Goal: Task Accomplishment & Management: Complete application form

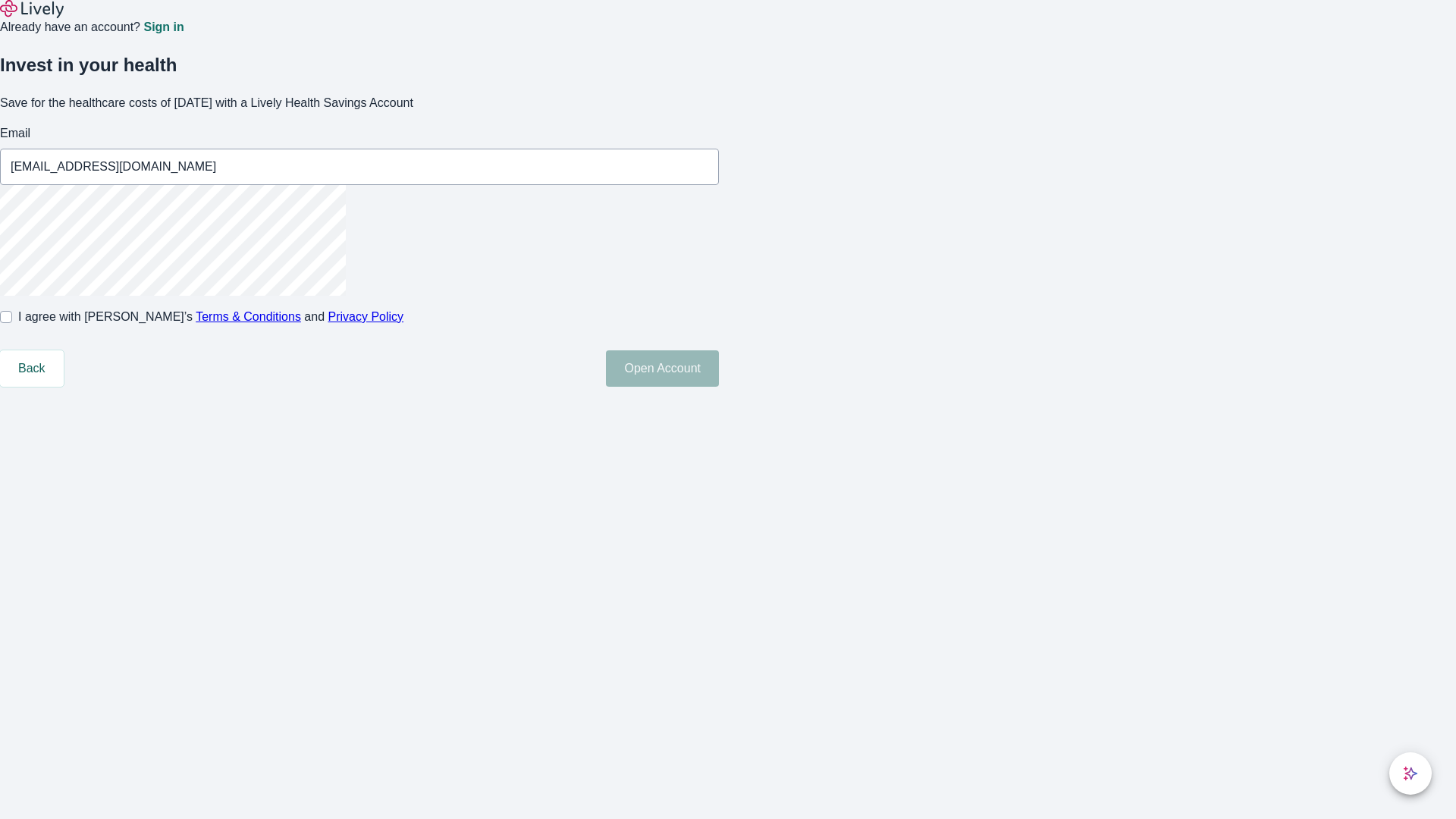
click at [13, 323] on input "I agree with Lively’s Terms & Conditions and Privacy Policy" at bounding box center [6, 317] width 13 height 13
checkbox input "true"
click at [719, 387] on button "Open Account" at bounding box center [663, 368] width 113 height 37
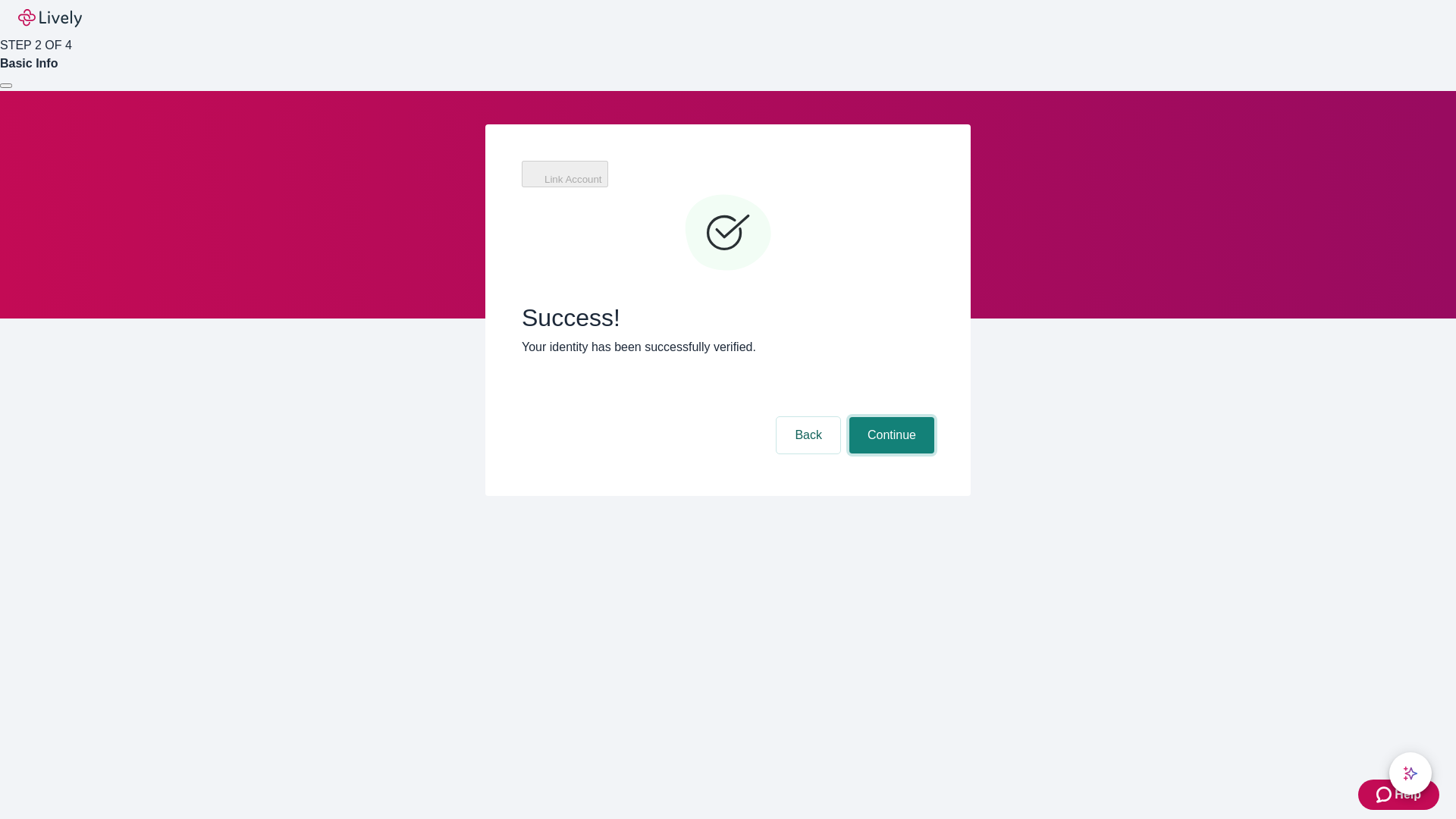
click at [889, 417] on button "Continue" at bounding box center [891, 435] width 85 height 37
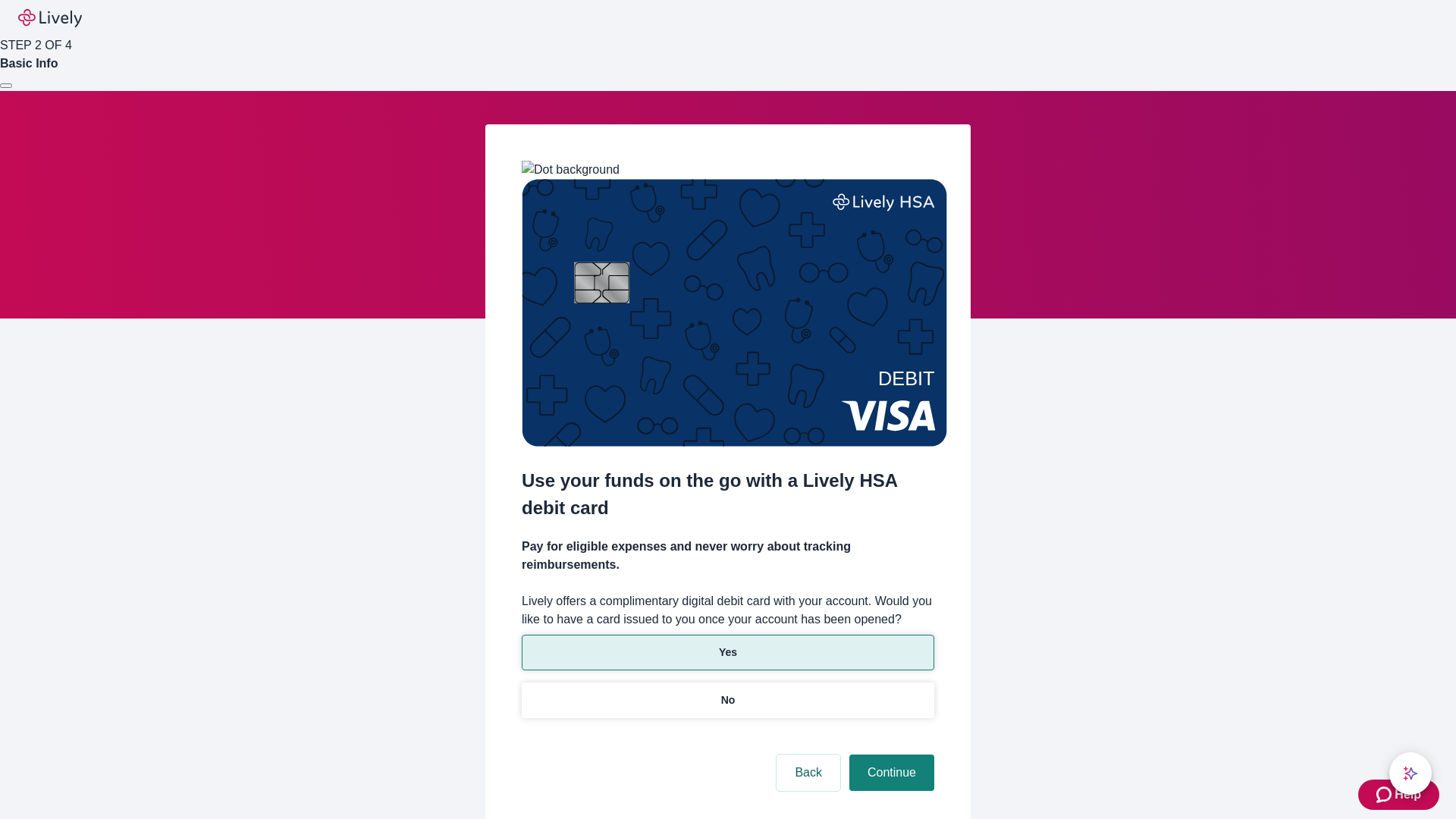
click at [727, 644] on p "Yes" at bounding box center [728, 653] width 18 height 16
click at [889, 755] on button "Continue" at bounding box center [891, 772] width 85 height 37
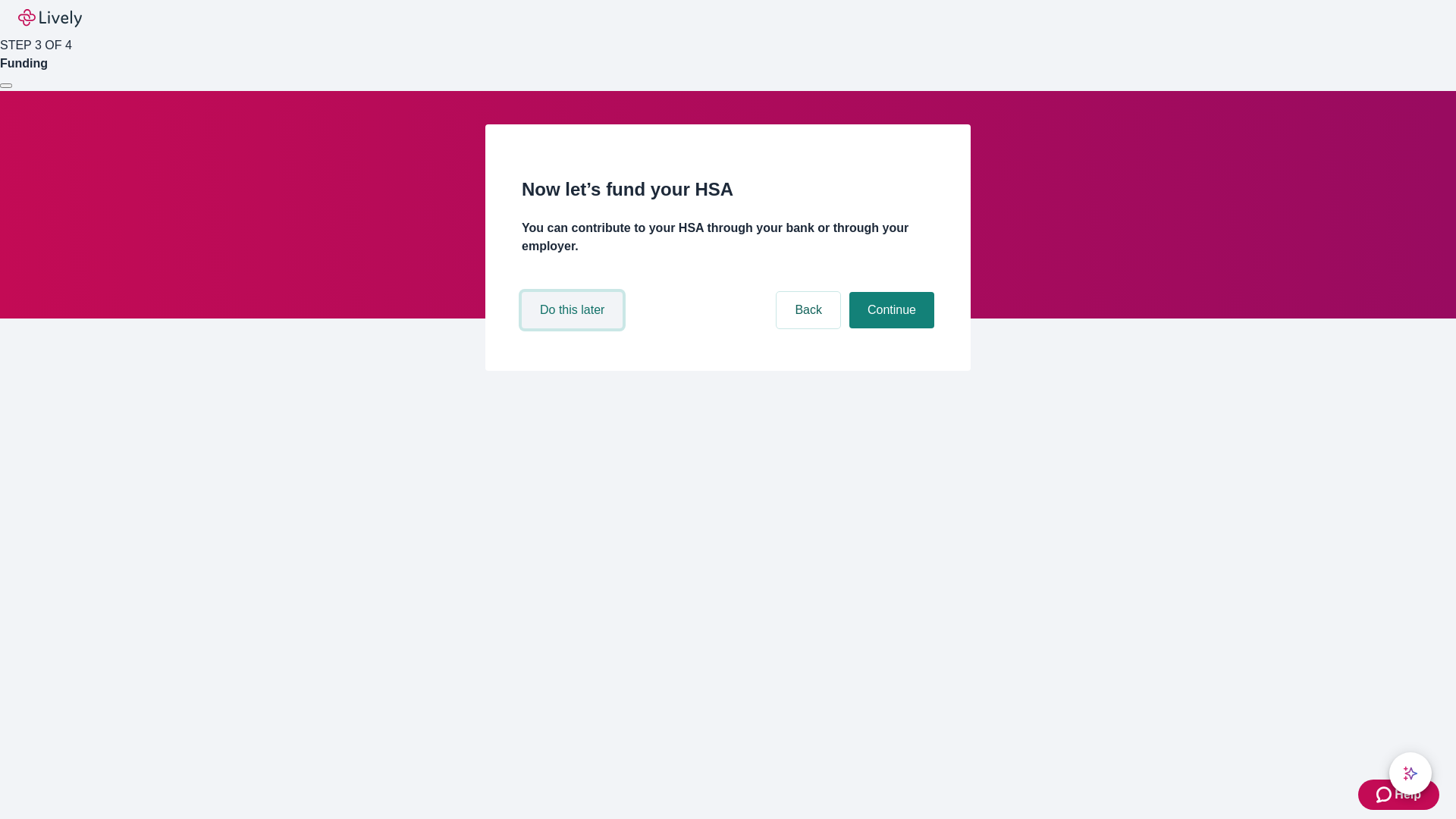
click at [574, 328] on button "Do this later" at bounding box center [572, 310] width 101 height 37
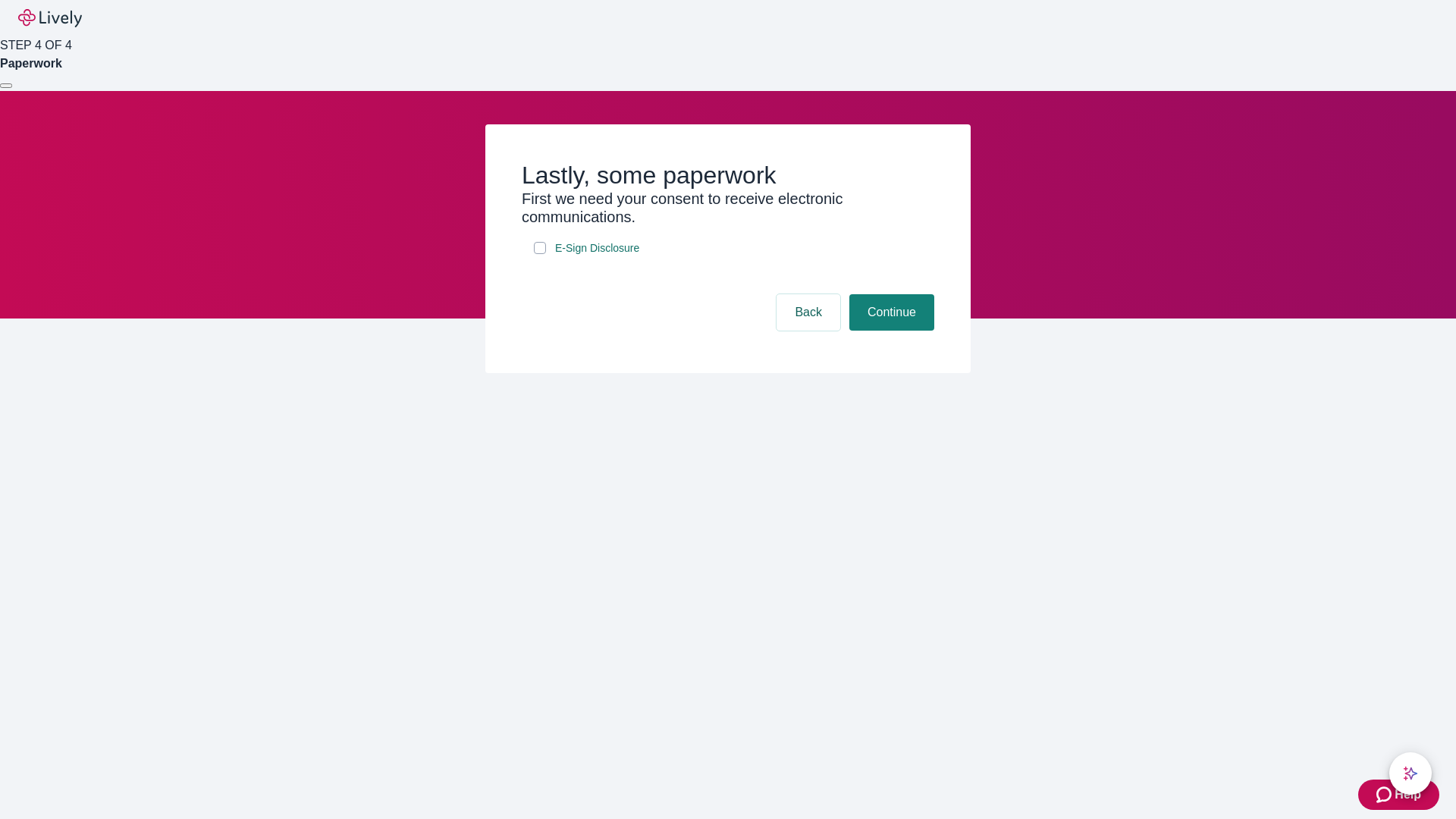
click at [540, 254] on input "E-Sign Disclosure" at bounding box center [540, 248] width 13 height 13
checkbox input "true"
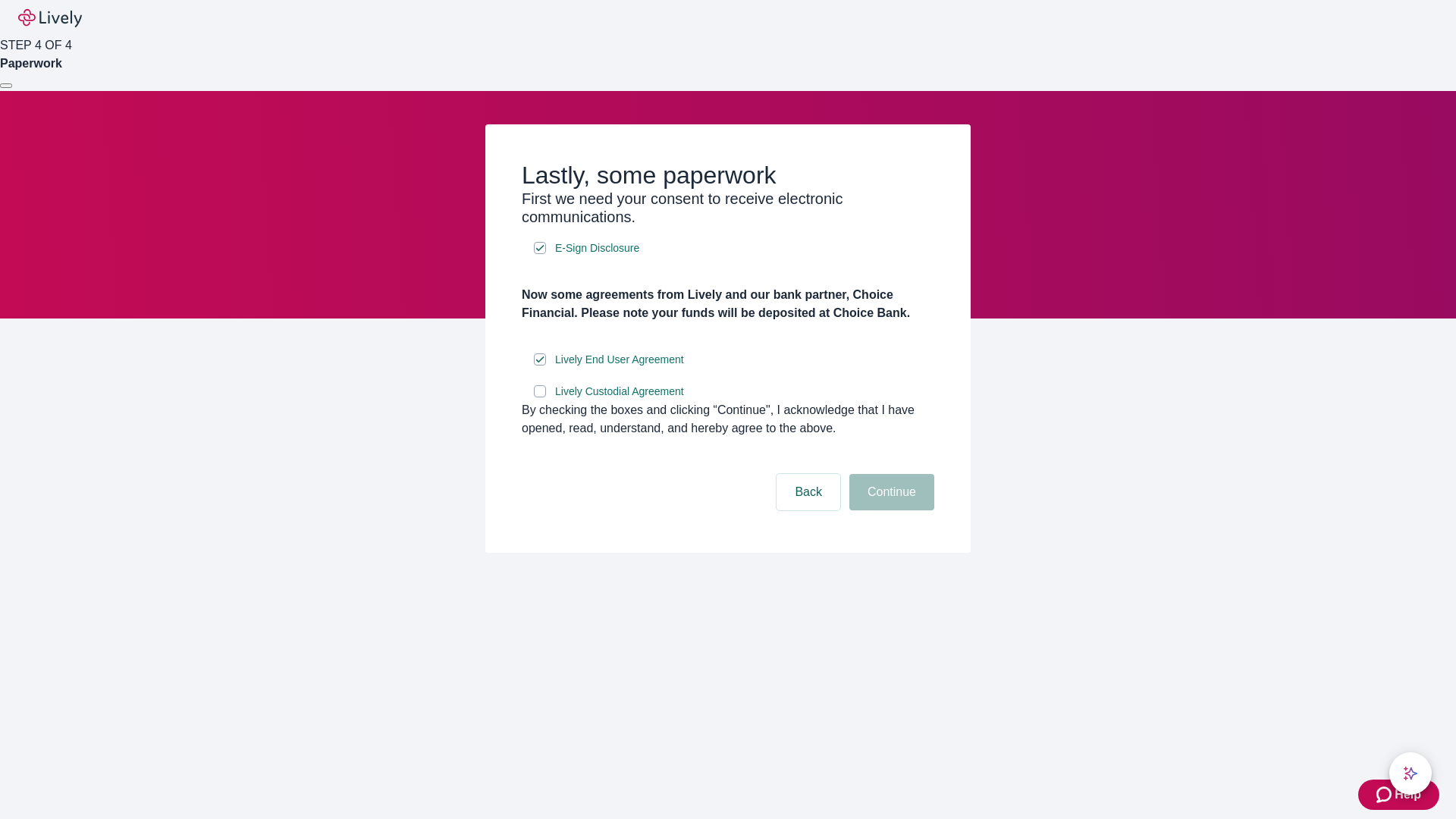
click at [540, 397] on input "Lively Custodial Agreement" at bounding box center [540, 391] width 13 height 13
checkbox input "true"
click at [889, 510] on button "Continue" at bounding box center [891, 491] width 85 height 37
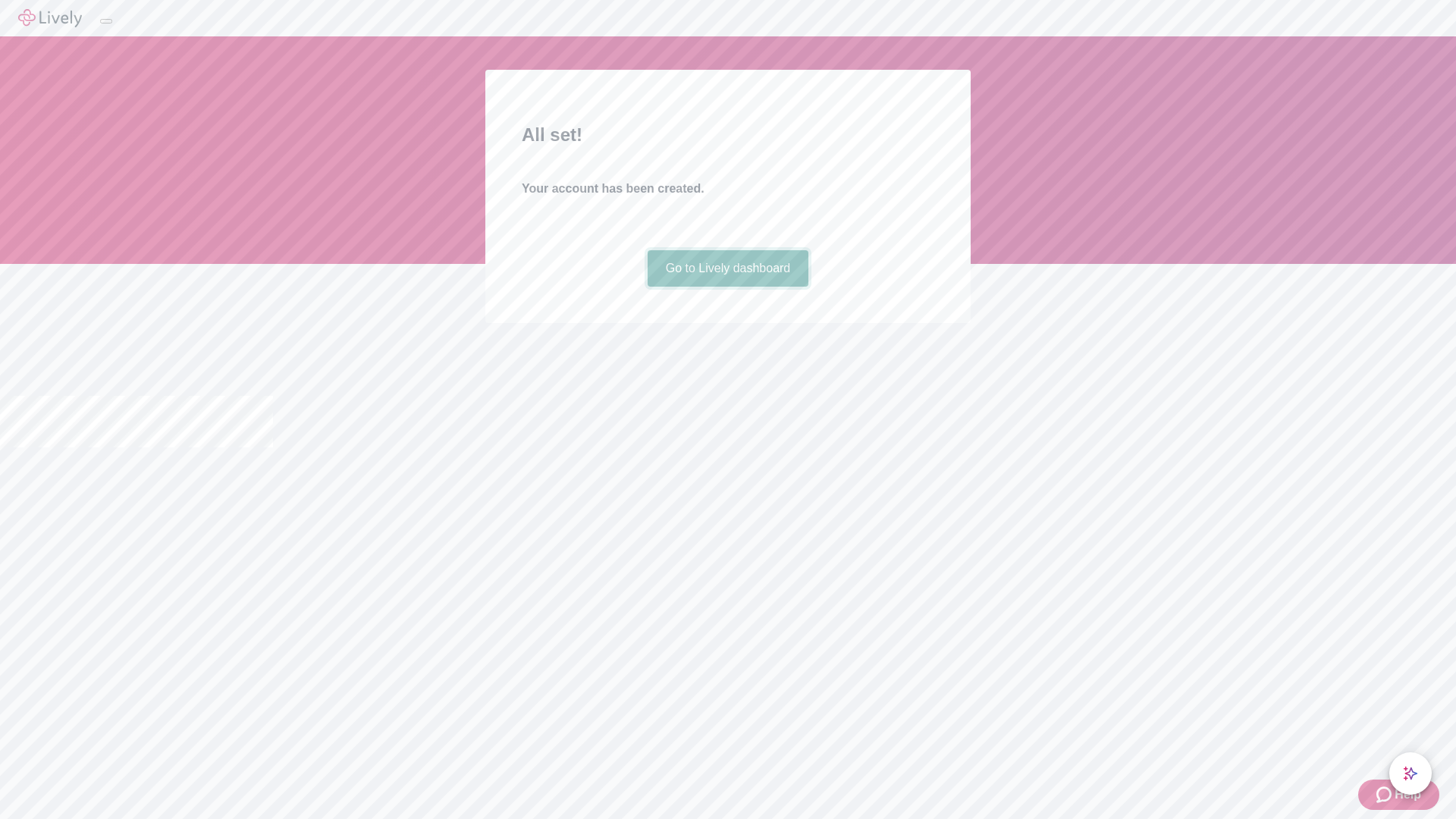
click at [727, 286] on link "Go to Lively dashboard" at bounding box center [728, 268] width 161 height 37
